Goal: Navigation & Orientation: Find specific page/section

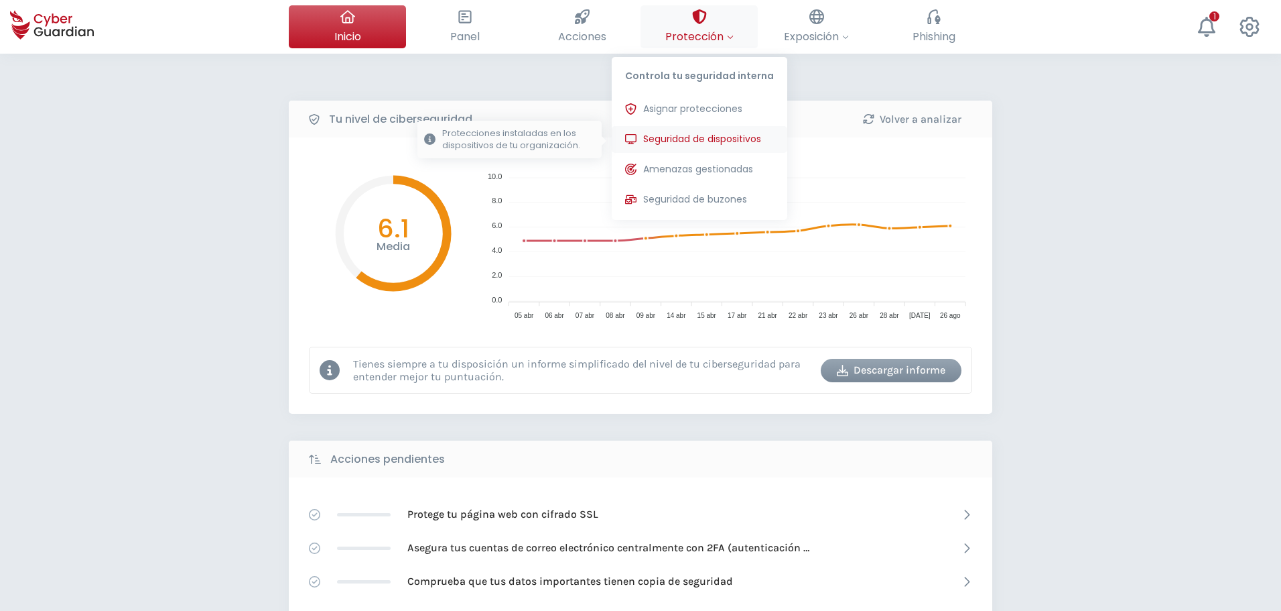
click at [726, 143] on span "Seguridad de dispositivos" at bounding box center [702, 139] width 118 height 14
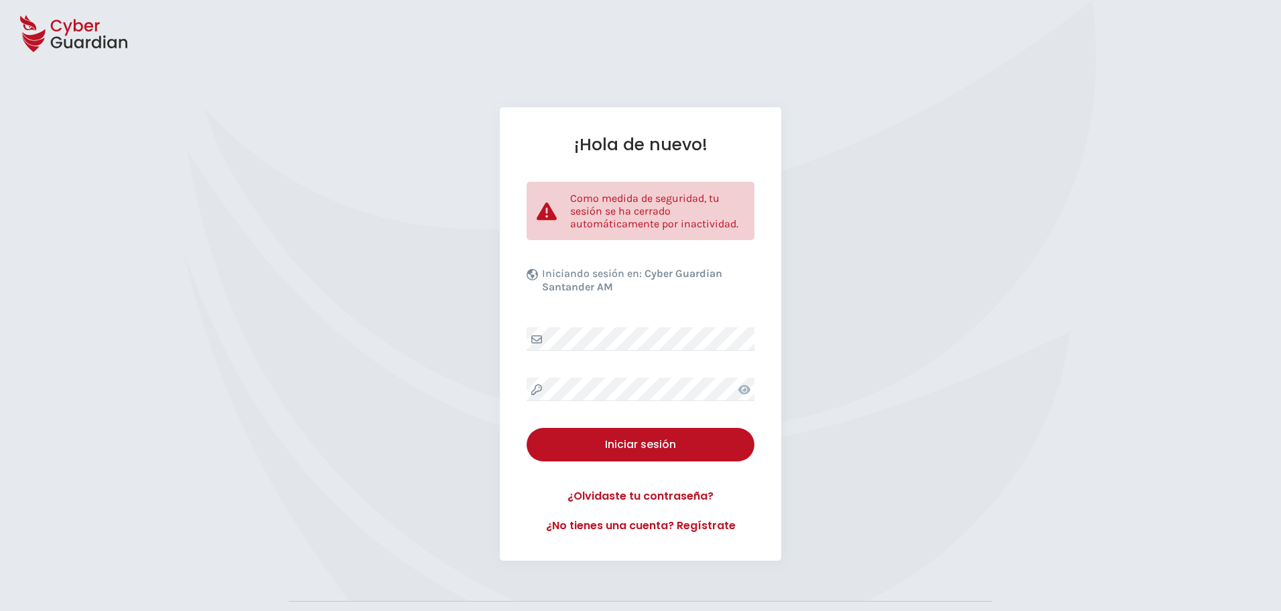
drag, startPoint x: 327, startPoint y: 291, endPoint x: 332, endPoint y: 296, distance: 7.6
click at [327, 291] on div "¡Hola de nuevo! Como medida de seguridad, tu sesión se ha cerrado automáticamen…" at bounding box center [640, 333] width 1281 height 453
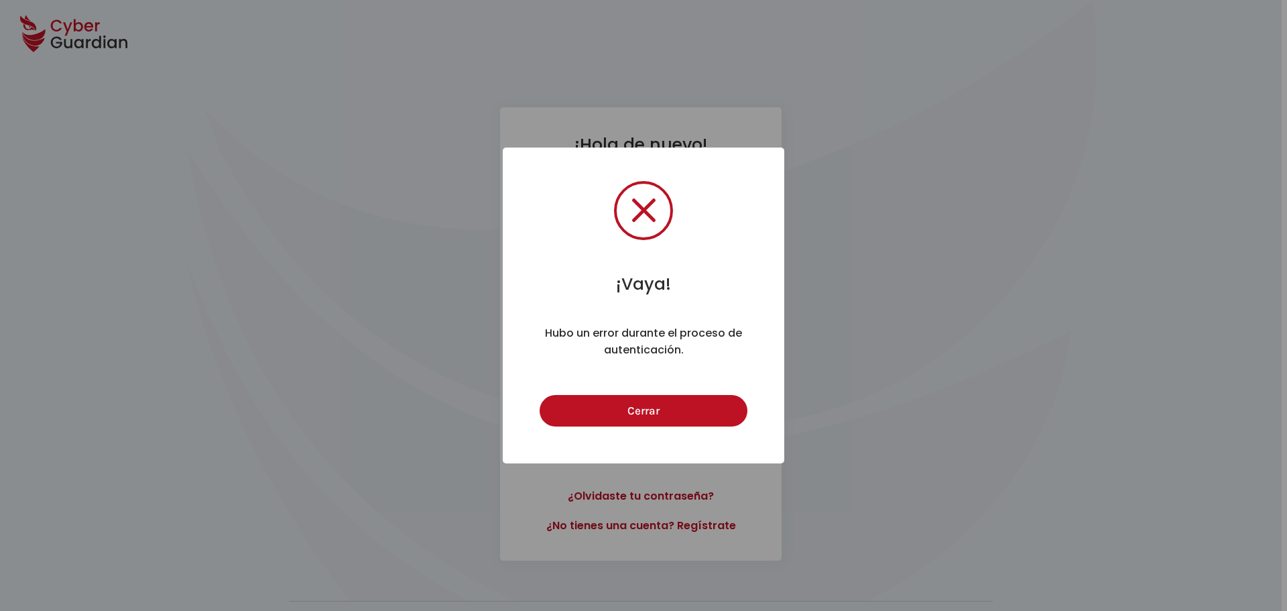
click at [683, 393] on div "Cerrar Cancel" at bounding box center [643, 410] width 214 height 38
click at [667, 415] on button "Cerrar" at bounding box center [642, 410] width 207 height 31
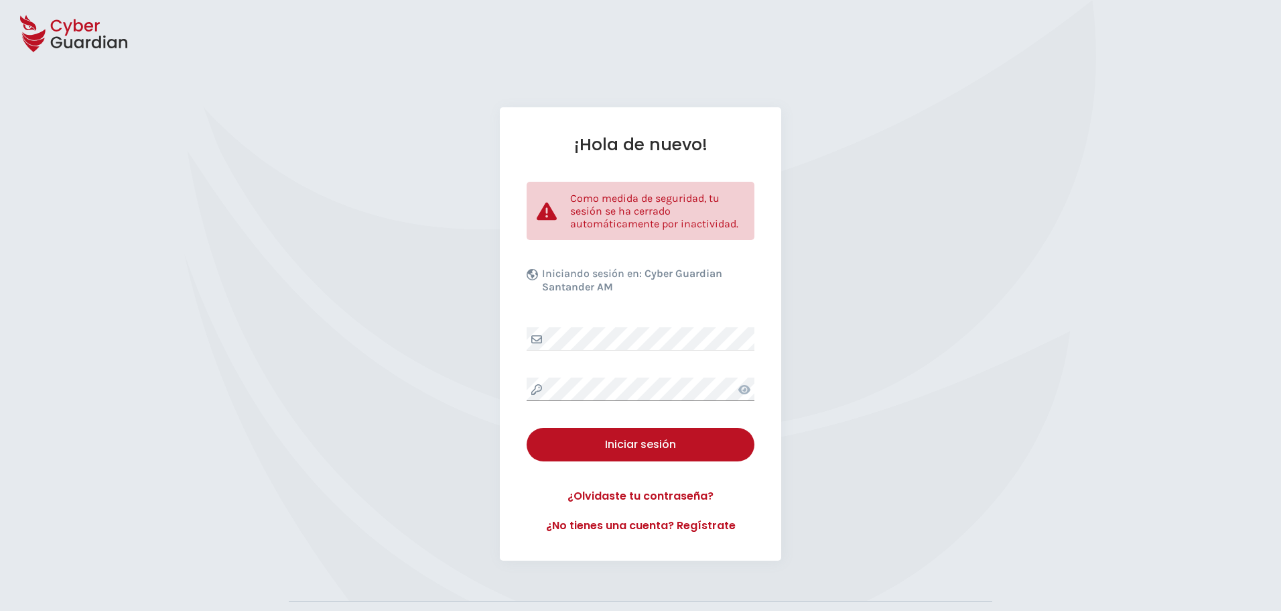
click at [440, 412] on div "¡Hola de nuevo! Como medida de seguridad, tu sesión se ha cerrado automáticamen…" at bounding box center [640, 333] width 1281 height 453
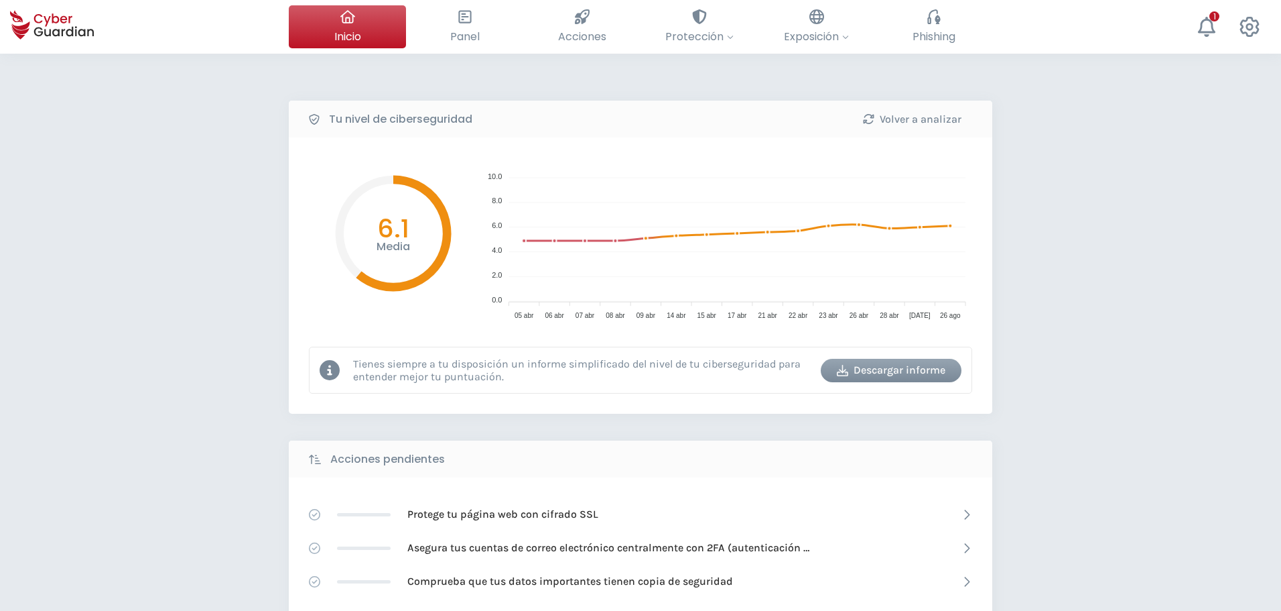
click at [1079, 299] on div "Tu nivel de ciberseguridad Volver a analizar Media 6.1 10.0 10.0 8.0 8.0 6.0 6.…" at bounding box center [640, 597] width 1281 height 1086
click at [145, 257] on div "Tu nivel de ciberseguridad Volver a analizar Media 6.1 10.0 10.0 8.0 8.0 6.0 6.…" at bounding box center [640, 597] width 1281 height 1086
click at [180, 444] on div "Tu nivel de ciberseguridad Volver a analizar Media 6.1 10.0 10.0 8.0 8.0 6.0 6.…" at bounding box center [640, 597] width 1281 height 1086
click at [129, 460] on div "Tu nivel de ciberseguridad Volver a analizar Media 6.1 10.0 10.0 8.0 8.0 6.0 6.…" at bounding box center [640, 597] width 1281 height 1086
click at [137, 265] on div "Tu nivel de ciberseguridad Volver a analizar Media 6.1 10.0 10.0 8.0 8.0 6.0 6.…" at bounding box center [640, 597] width 1281 height 1086
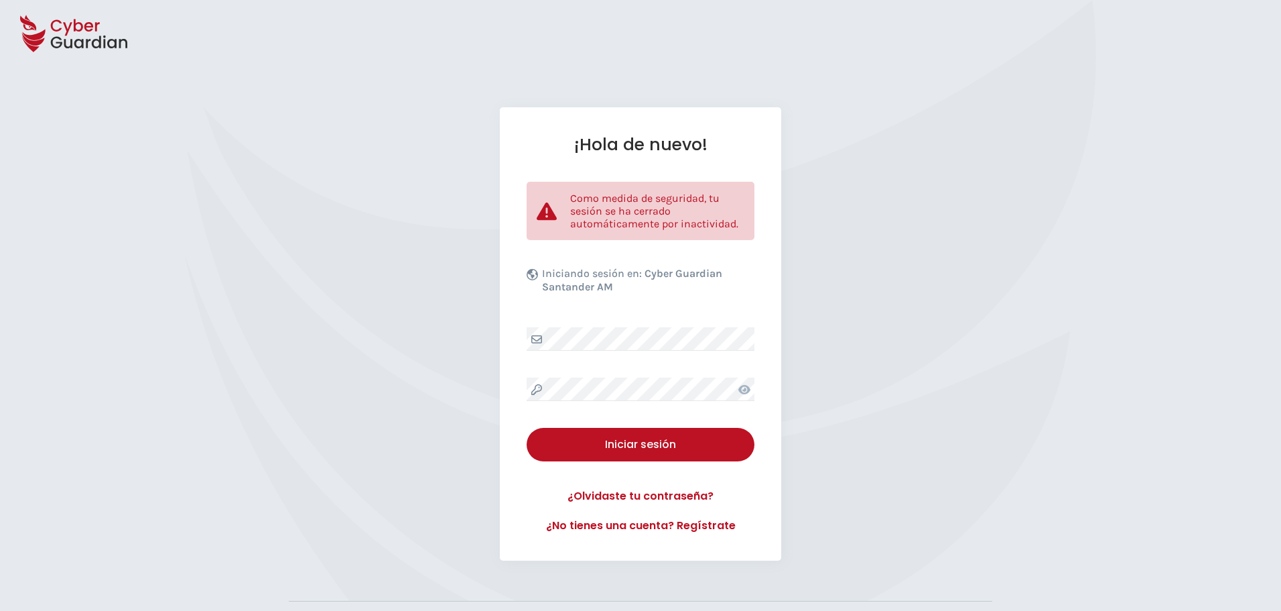
click at [606, 305] on div "¡Hola de nuevo! Como medida de seguridad, tu sesión se ha cerrado automáticamen…" at bounding box center [640, 333] width 281 height 453
